Goal: Find specific page/section: Find specific page/section

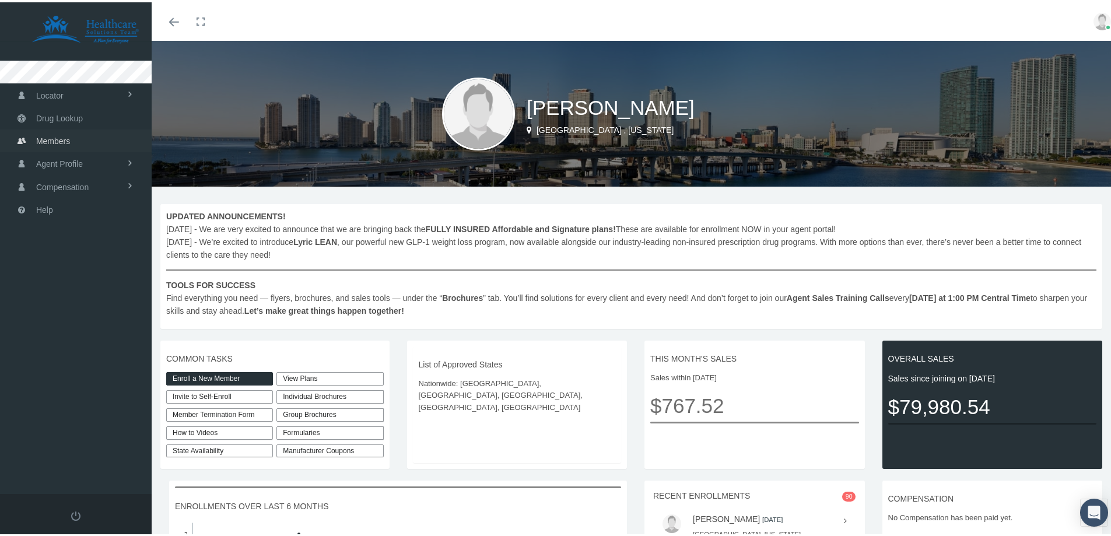
click at [49, 136] on span "Members" at bounding box center [53, 139] width 34 height 22
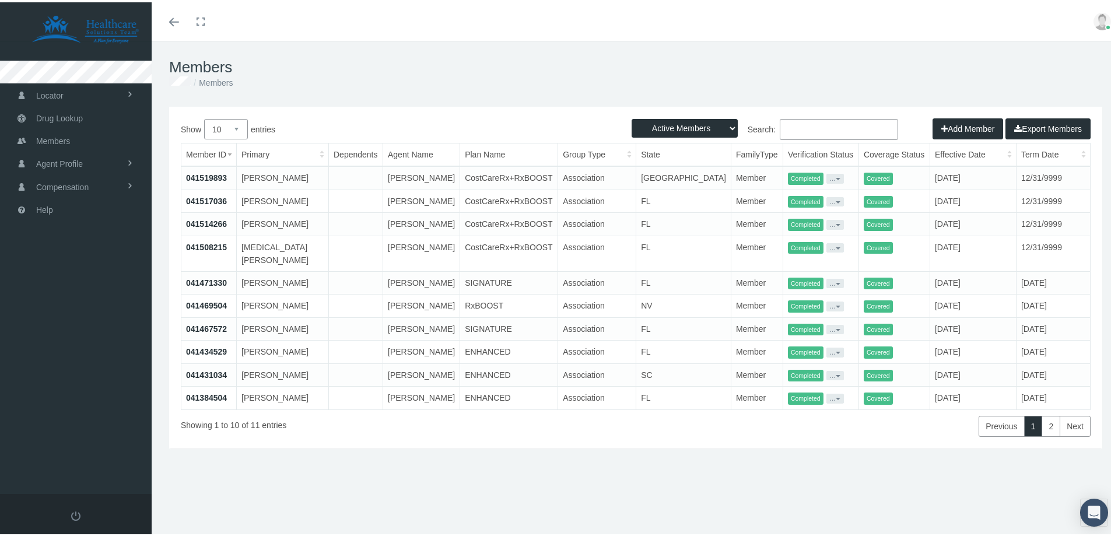
click at [847, 120] on input "Search:" at bounding box center [839, 127] width 118 height 21
click at [846, 136] on input "Search:" at bounding box center [839, 127] width 118 height 21
click at [850, 131] on input "hartman" at bounding box center [839, 127] width 118 height 21
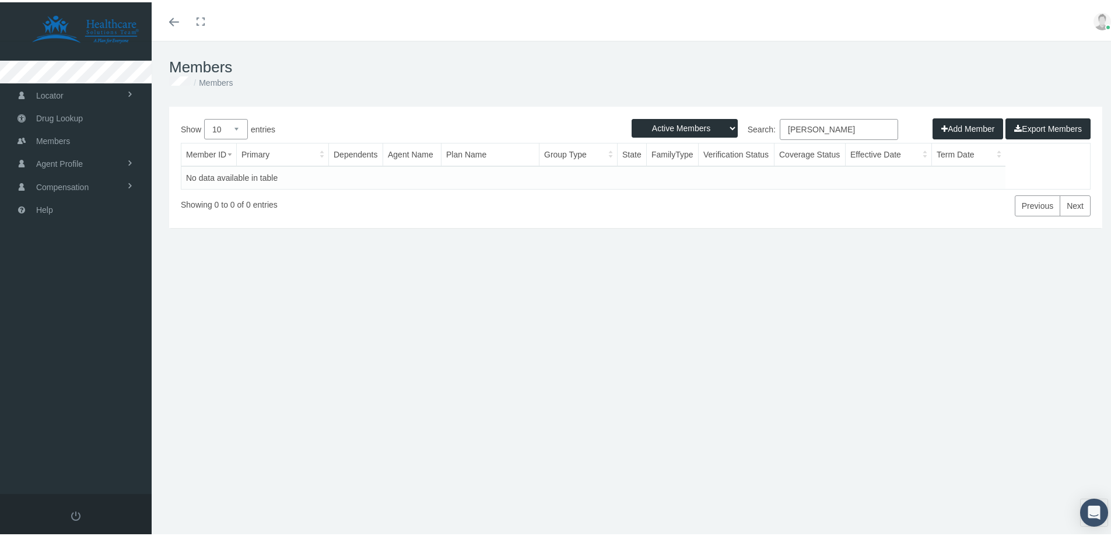
type input "hartman"
